Goal: Task Accomplishment & Management: Manage account settings

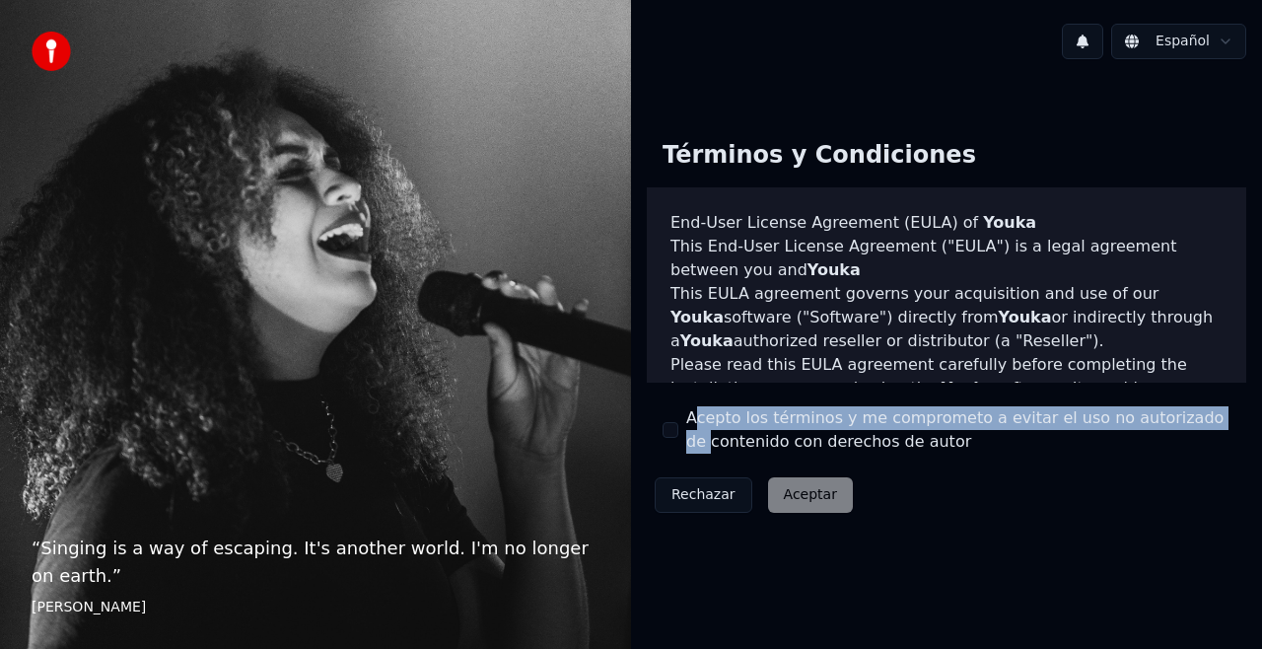
click at [688, 432] on label "Acepto los términos y me comprometo a evitar el uso no autorizado de contenido …" at bounding box center [958, 429] width 544 height 47
click at [672, 435] on button "Acepto los términos y me comprometo a evitar el uso no autorizado de contenido …" at bounding box center [670, 430] width 16 height 16
click at [789, 499] on button "Aceptar" at bounding box center [810, 494] width 85 height 35
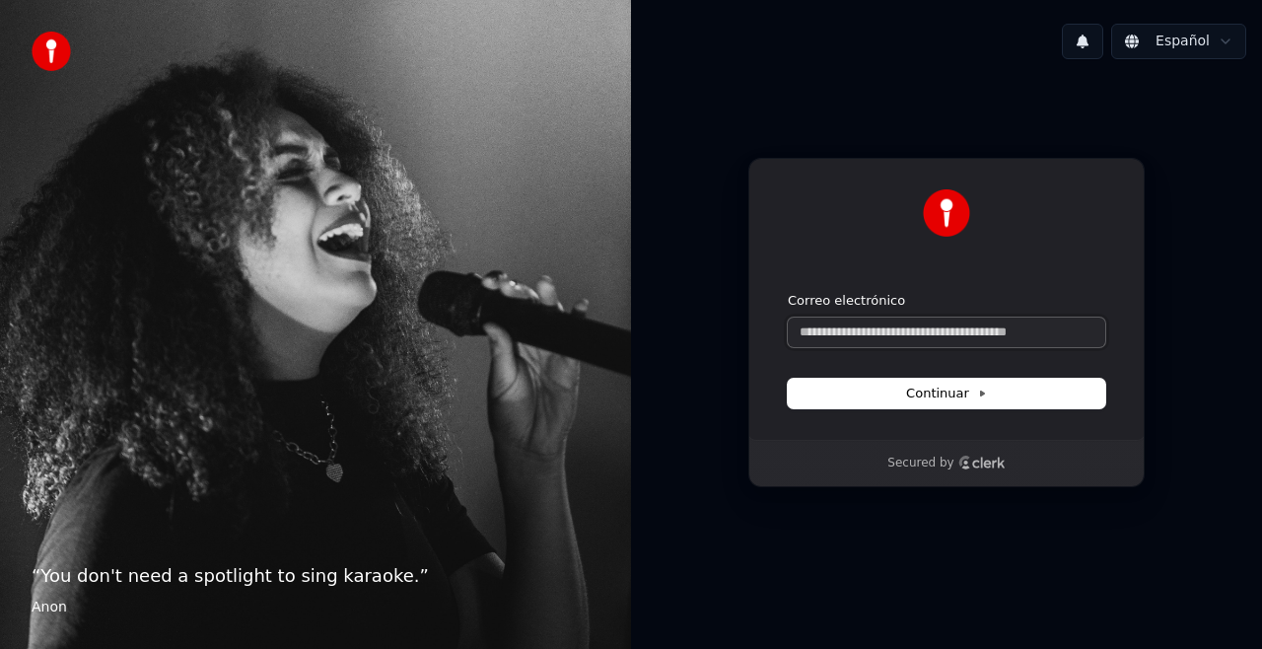
click at [881, 340] on input "Correo electrónico" at bounding box center [946, 332] width 317 height 30
click at [941, 386] on span "Continuar" at bounding box center [946, 393] width 81 height 18
type input "**********"
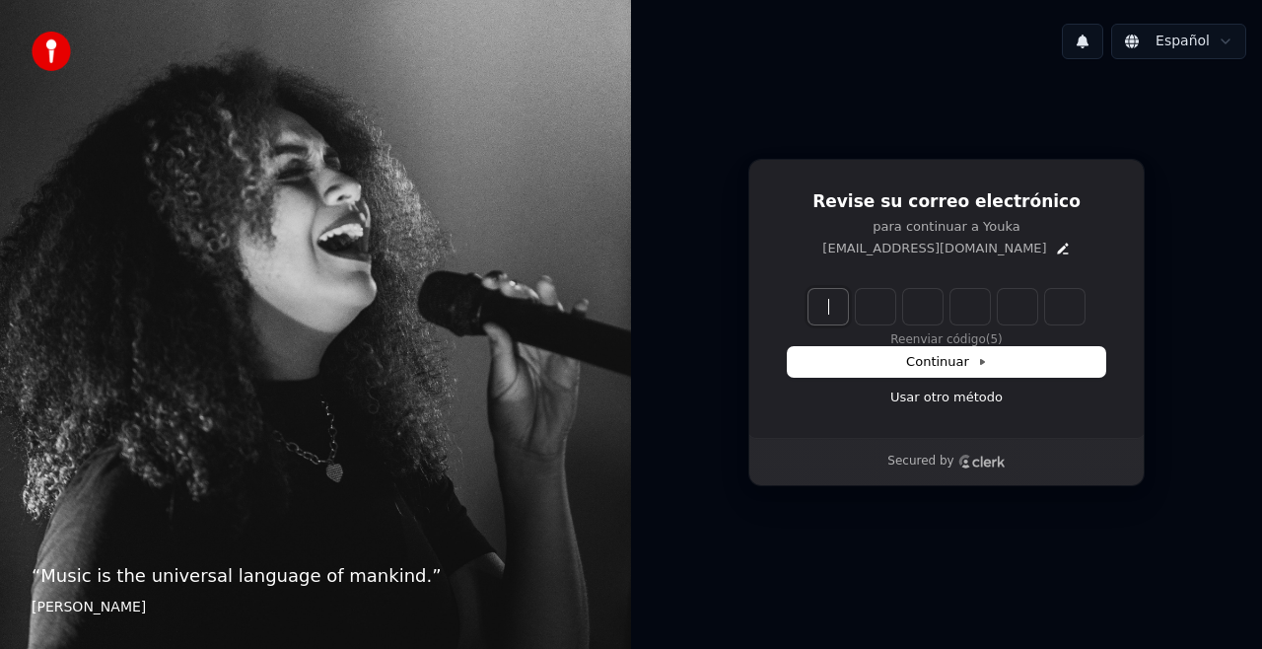
paste input "******"
type input "******"
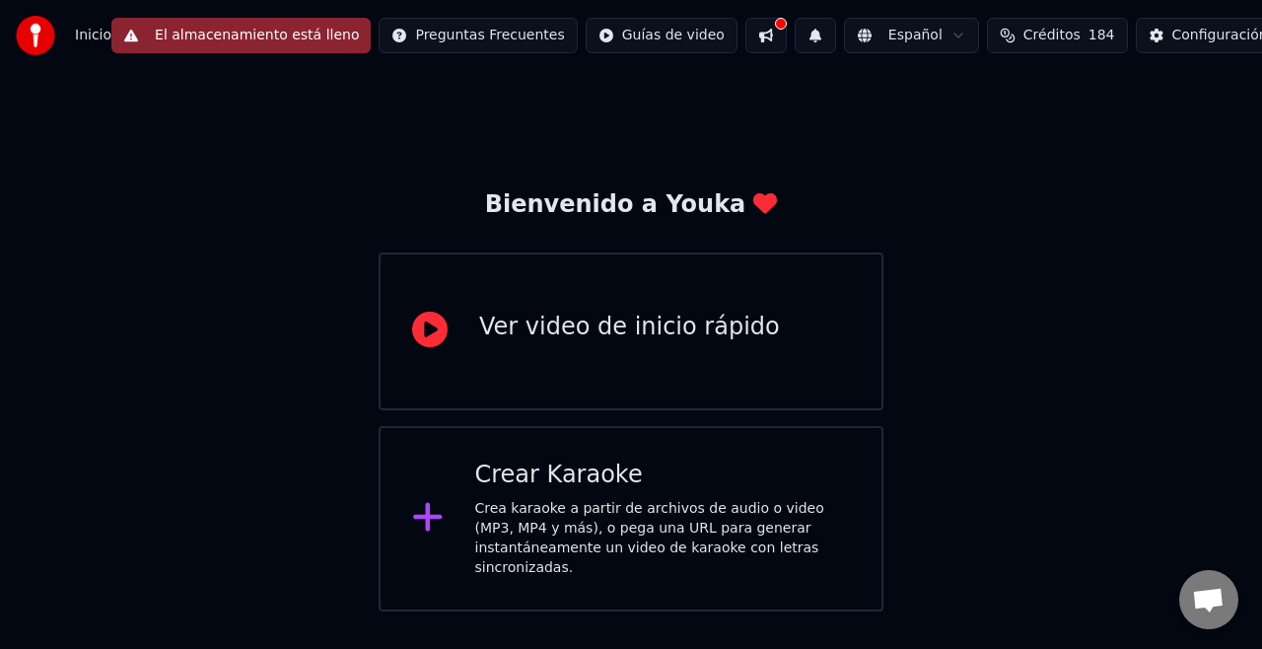
click at [1114, 13] on div "Inicio El almacenamiento está lleno Preguntas Frecuentes Guías de video Español…" at bounding box center [631, 35] width 1262 height 71
click at [1172, 26] on div "Configuración" at bounding box center [1220, 36] width 96 height 20
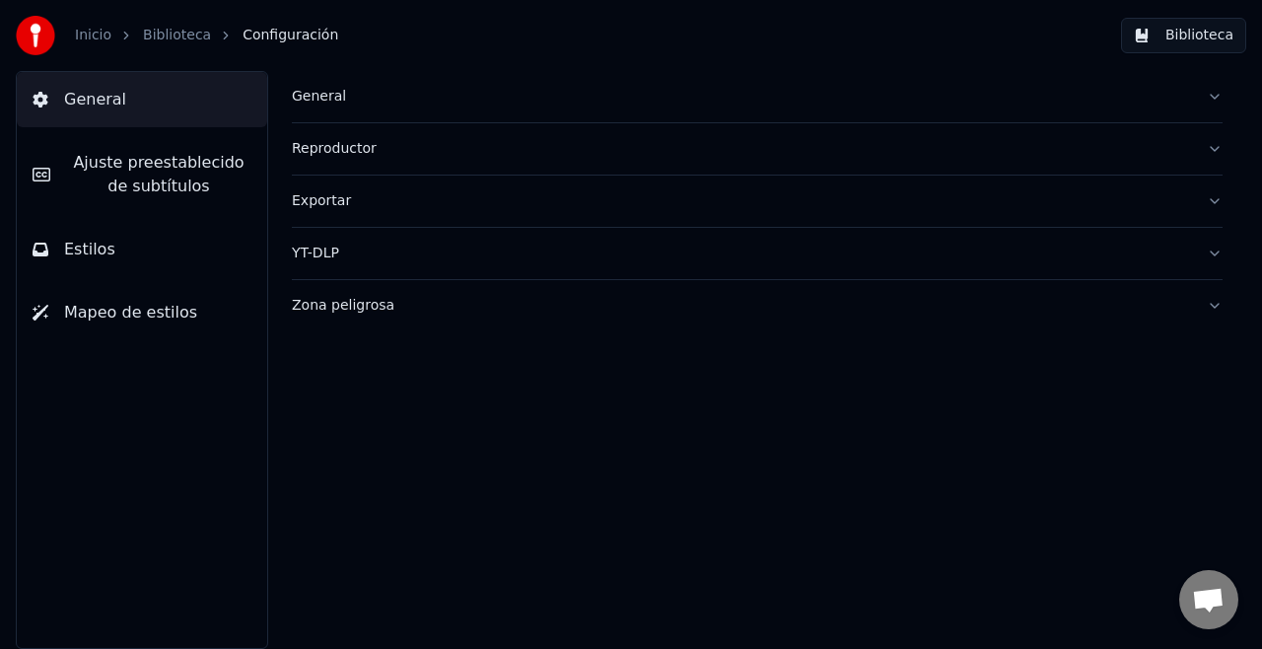
click at [175, 35] on link "Biblioteca" at bounding box center [177, 36] width 68 height 20
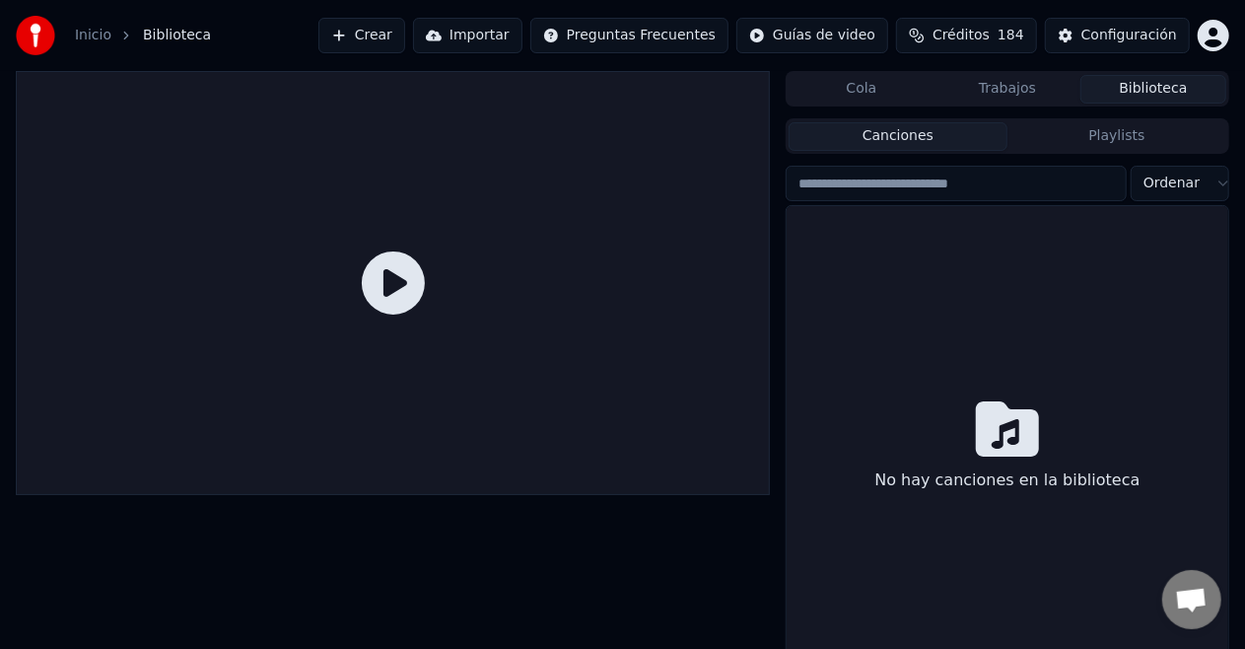
click at [850, 87] on button "Cola" at bounding box center [862, 89] width 146 height 29
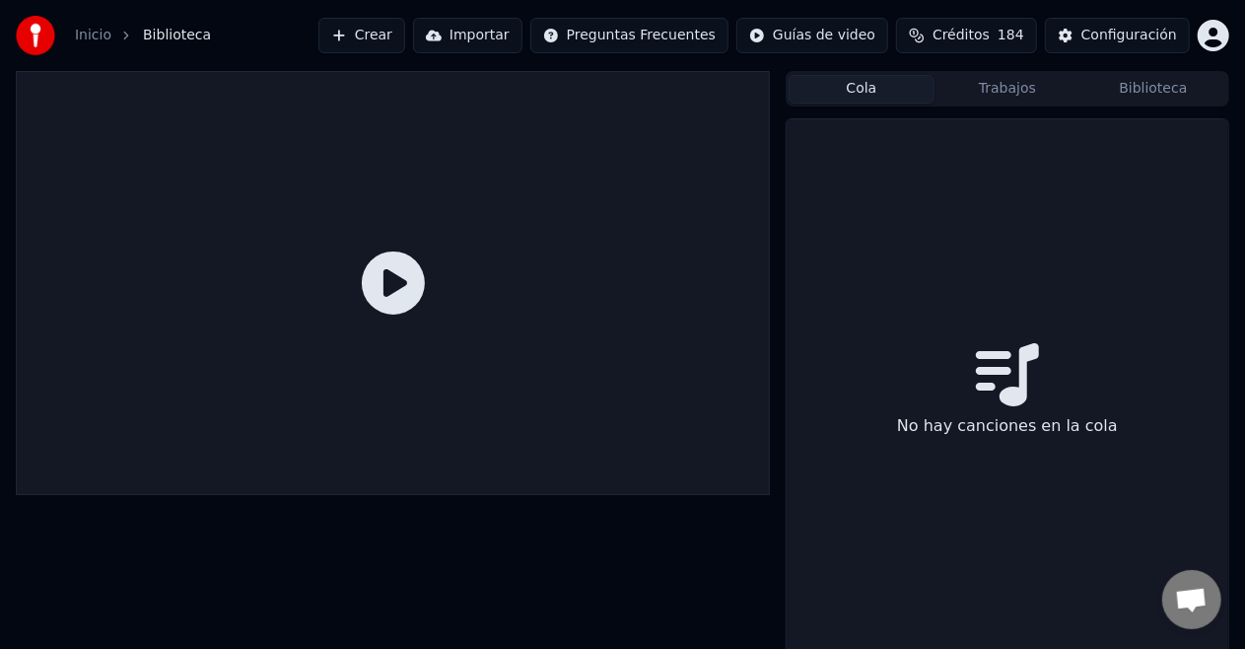
click at [961, 90] on button "Trabajos" at bounding box center [1007, 89] width 146 height 29
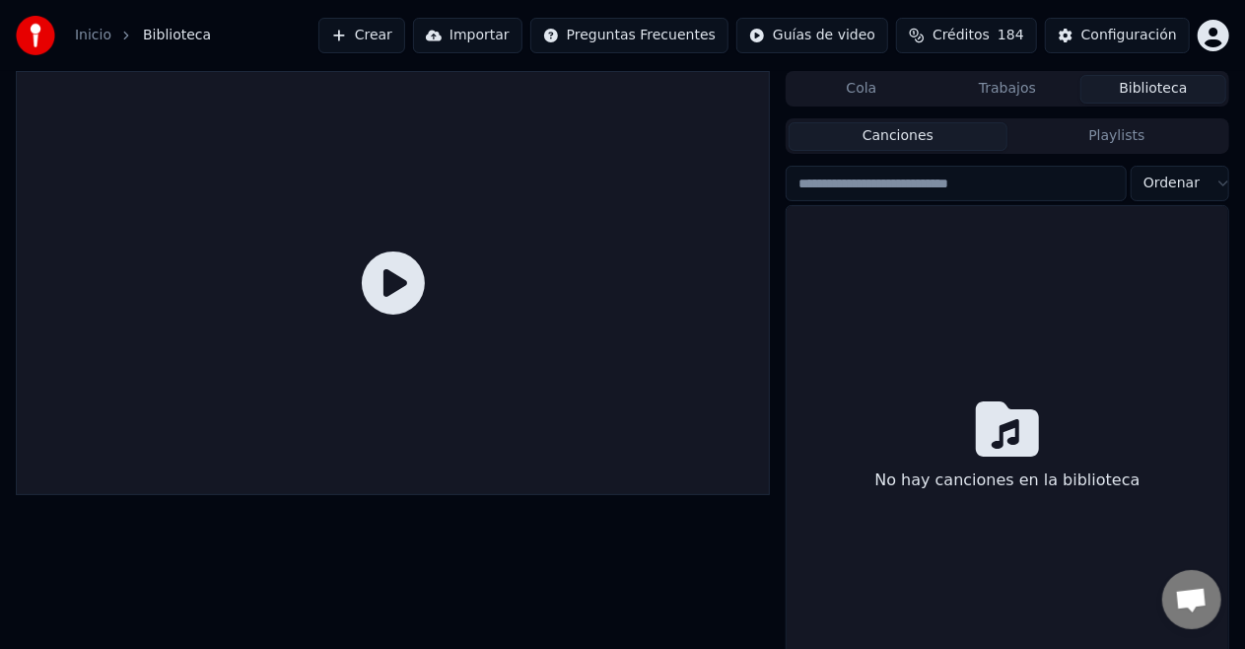
click at [1126, 83] on button "Biblioteca" at bounding box center [1153, 89] width 146 height 29
click at [1047, 158] on div "Canciones Playlists Ordenar No hay canciones en la biblioteca" at bounding box center [1008, 405] width 444 height 574
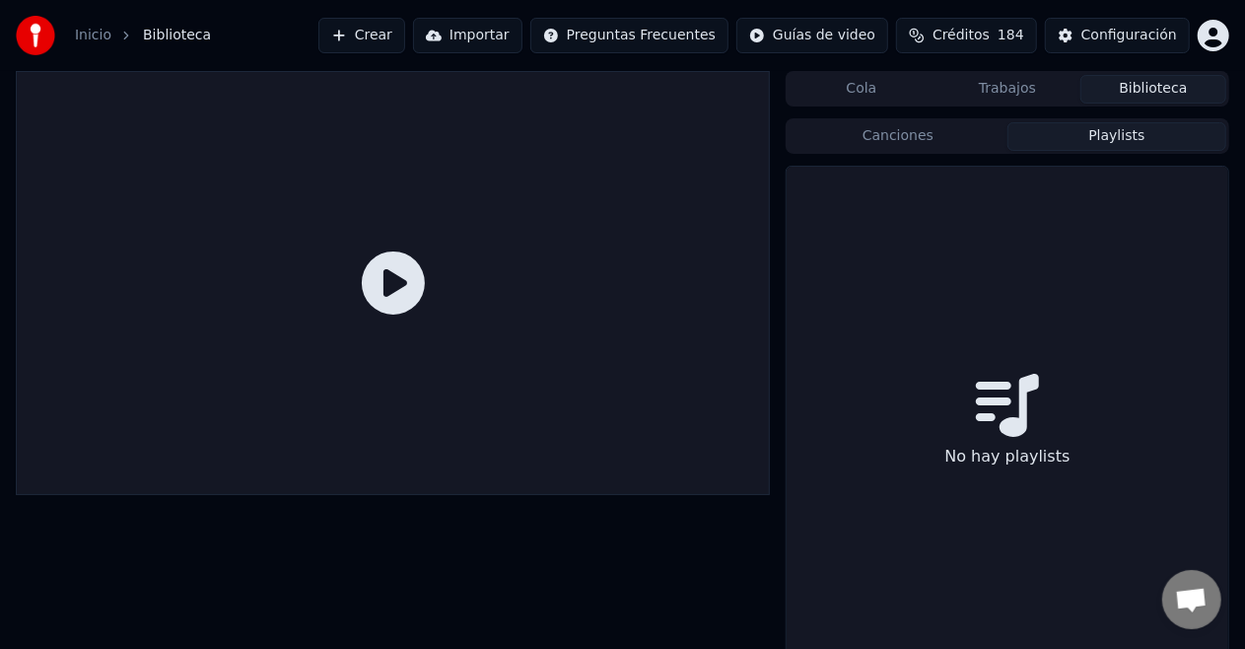
click at [1080, 133] on button "Playlists" at bounding box center [1116, 136] width 219 height 29
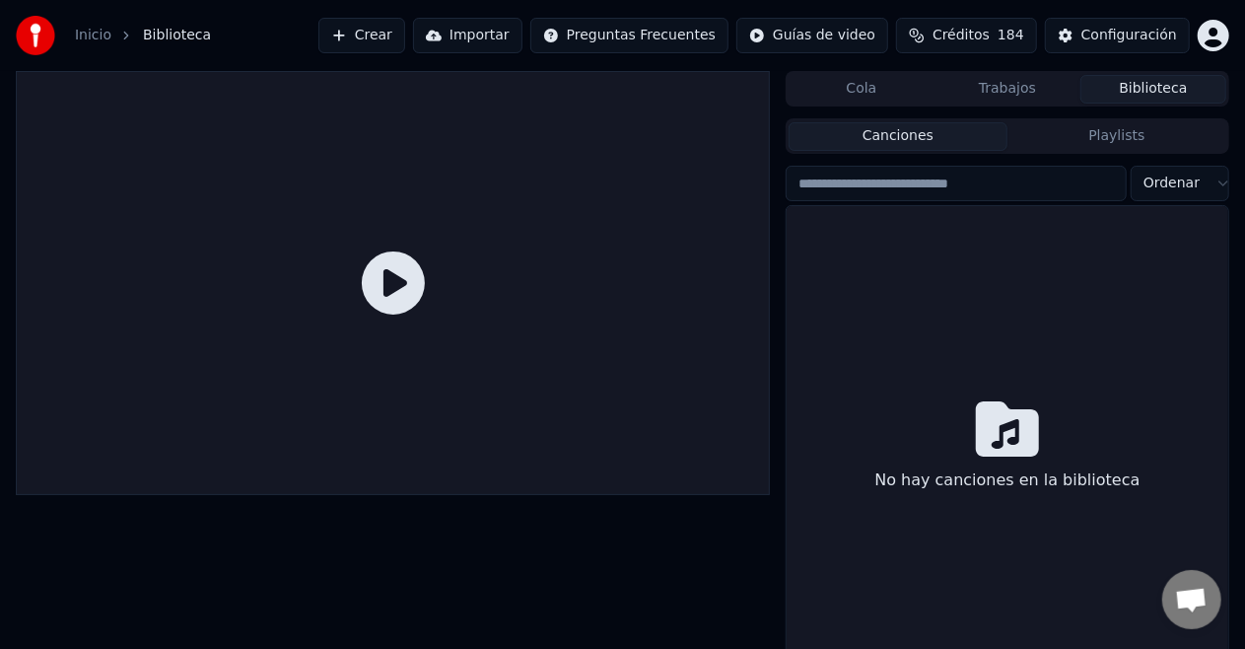
click at [948, 134] on button "Canciones" at bounding box center [898, 136] width 219 height 29
click at [891, 191] on input "search" at bounding box center [956, 183] width 341 height 35
click at [397, 282] on icon at bounding box center [393, 282] width 63 height 63
